Goal: Information Seeking & Learning: Find specific page/section

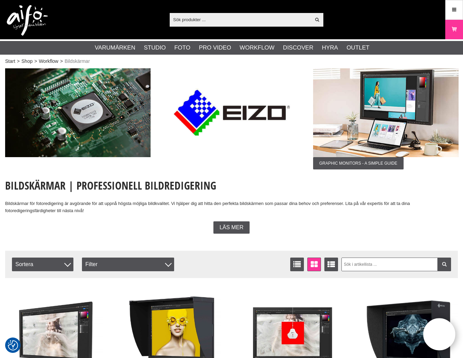
drag, startPoint x: 201, startPoint y: 21, endPoint x: 201, endPoint y: 24, distance: 3.5
click at [201, 21] on input "text" at bounding box center [240, 19] width 141 height 10
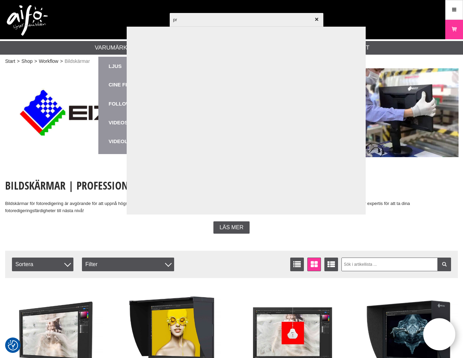
type input "p"
type input "skrivare"
